Goal: Transaction & Acquisition: Purchase product/service

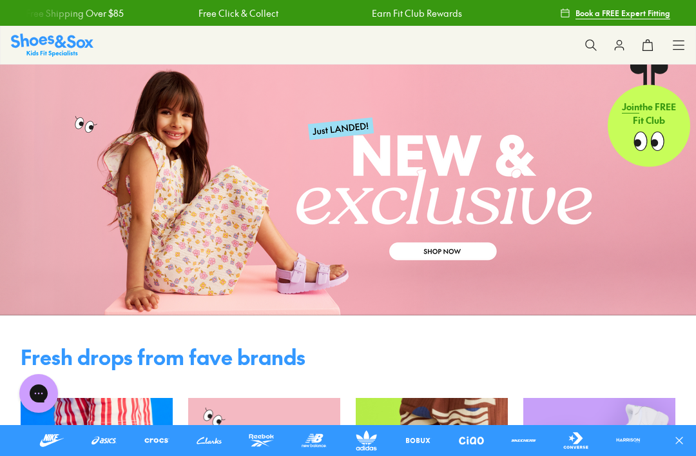
click at [692, 46] on div "Shop All Shop All Shop All New Arrivals Up to 40% Off Sale Online Only Best Sel…" at bounding box center [348, 45] width 696 height 39
click at [599, 39] on button at bounding box center [591, 45] width 28 height 28
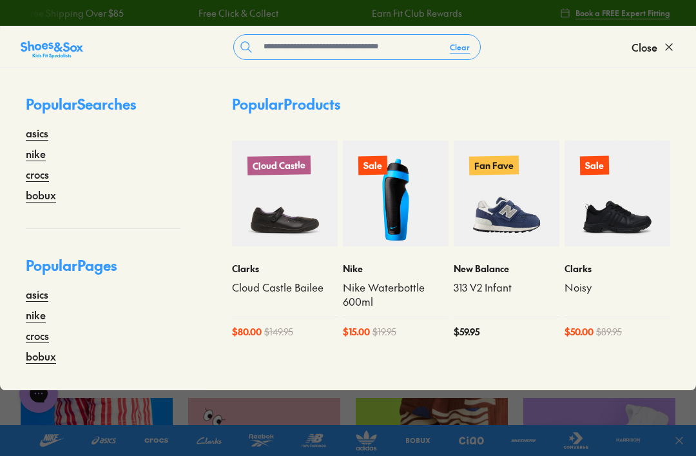
click at [35, 149] on link "nike" at bounding box center [36, 153] width 20 height 15
click at [30, 159] on link "nike" at bounding box center [36, 153] width 20 height 15
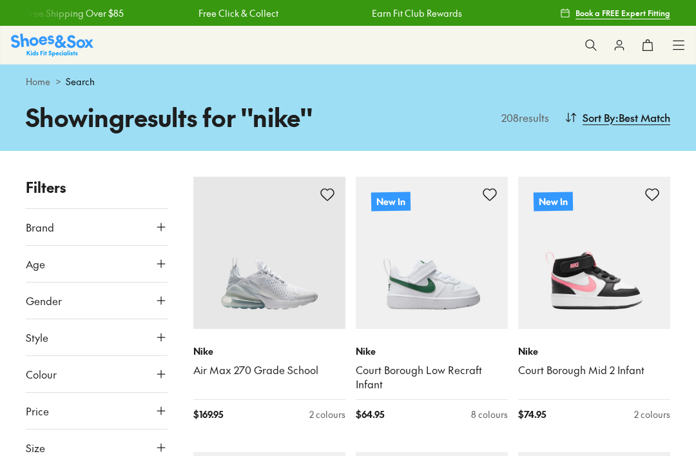
click at [685, 44] on icon at bounding box center [678, 45] width 13 height 13
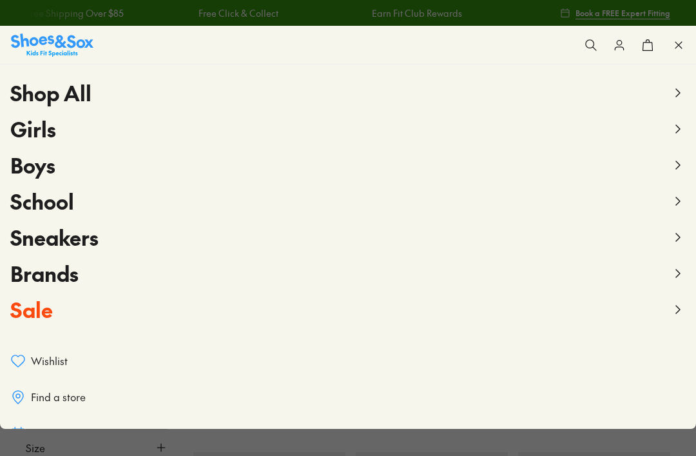
click at [44, 159] on span "Boys" at bounding box center [32, 164] width 45 height 29
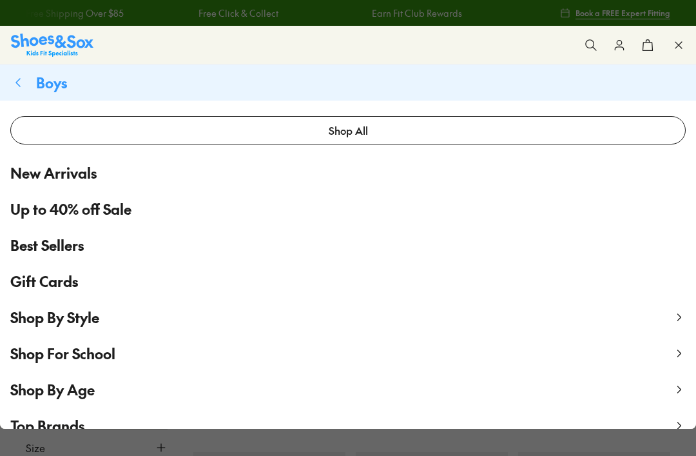
scroll to position [32, 0]
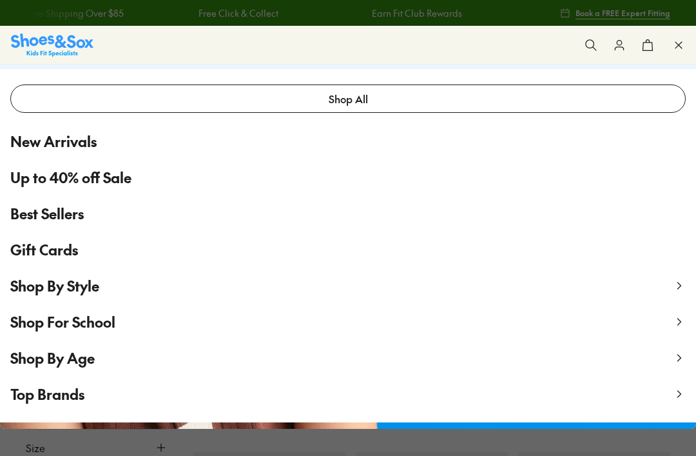
click at [685, 48] on icon at bounding box center [678, 45] width 13 height 13
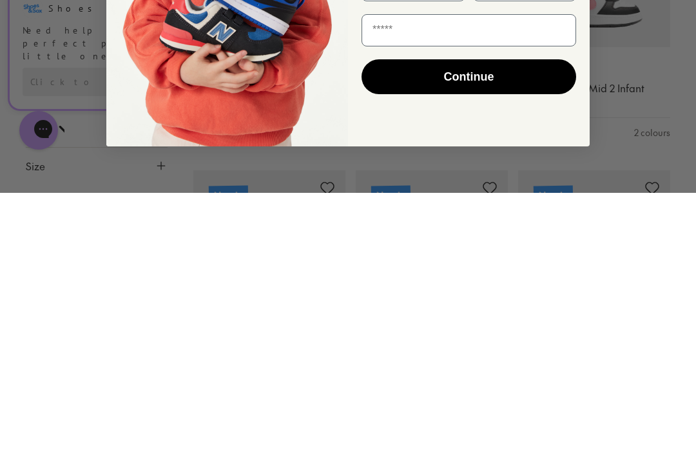
scroll to position [282, 0]
